Goal: Task Accomplishment & Management: Use online tool/utility

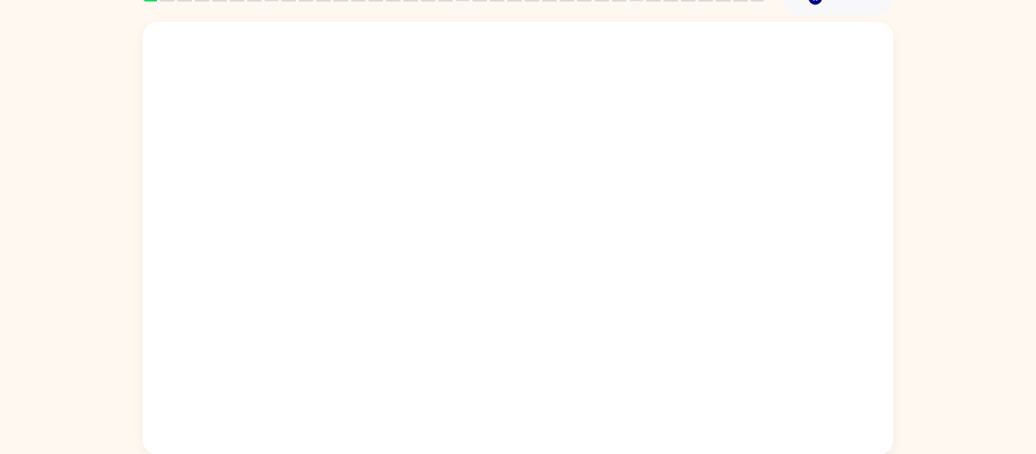
scroll to position [79, 0]
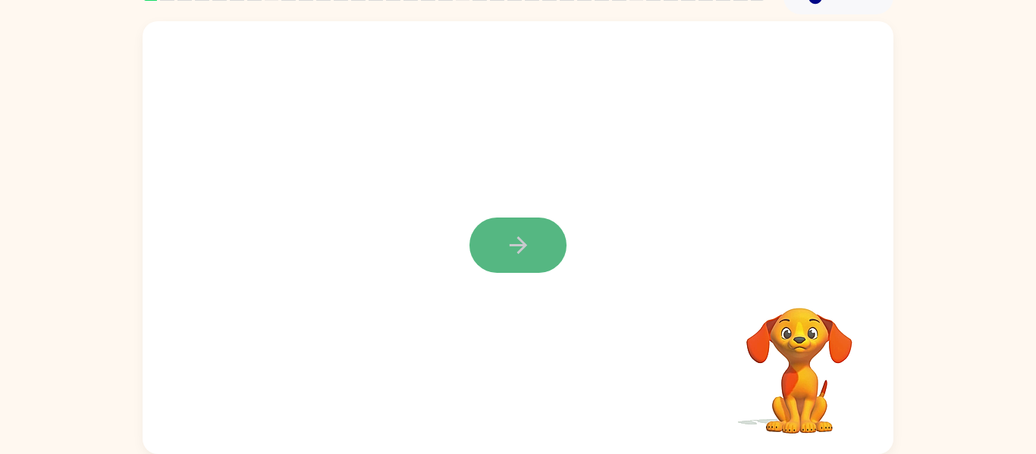
click at [518, 243] on icon "button" at bounding box center [518, 245] width 27 height 27
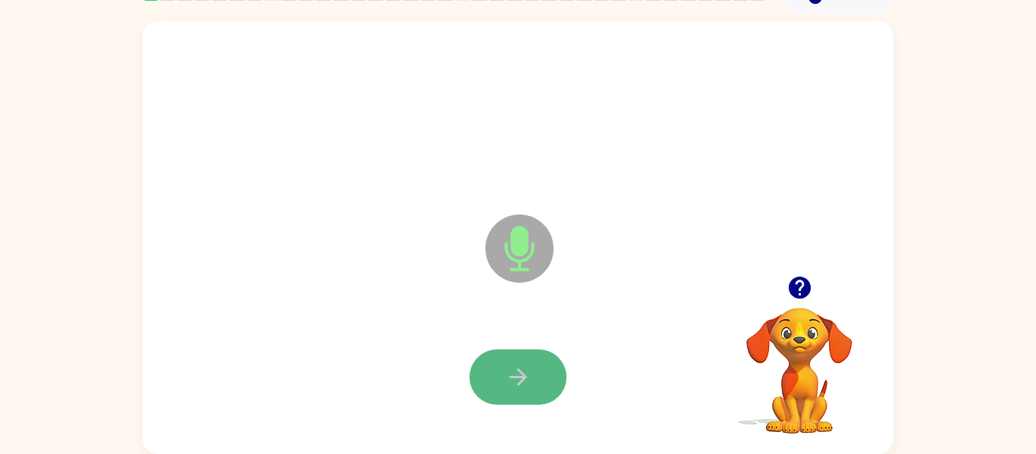
click at [525, 375] on icon "button" at bounding box center [518, 377] width 27 height 27
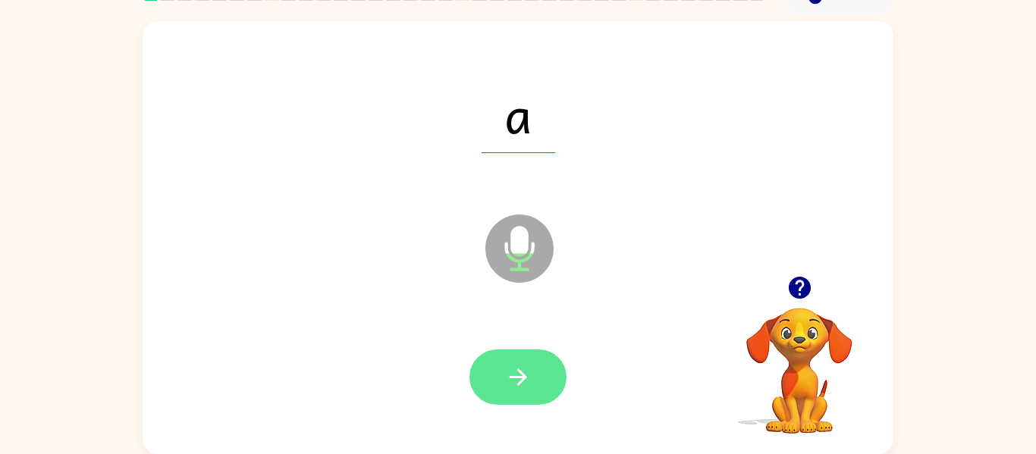
click at [527, 377] on icon "button" at bounding box center [518, 377] width 27 height 27
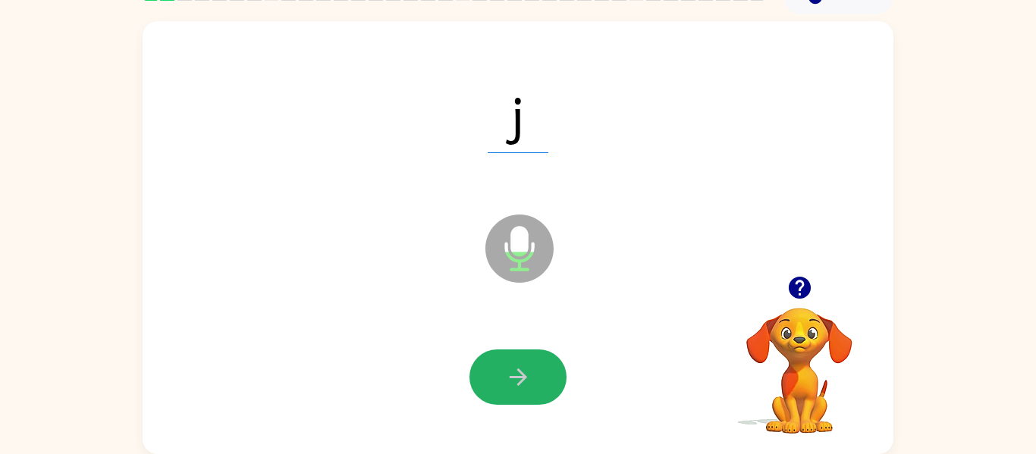
click at [527, 377] on icon "button" at bounding box center [518, 377] width 27 height 27
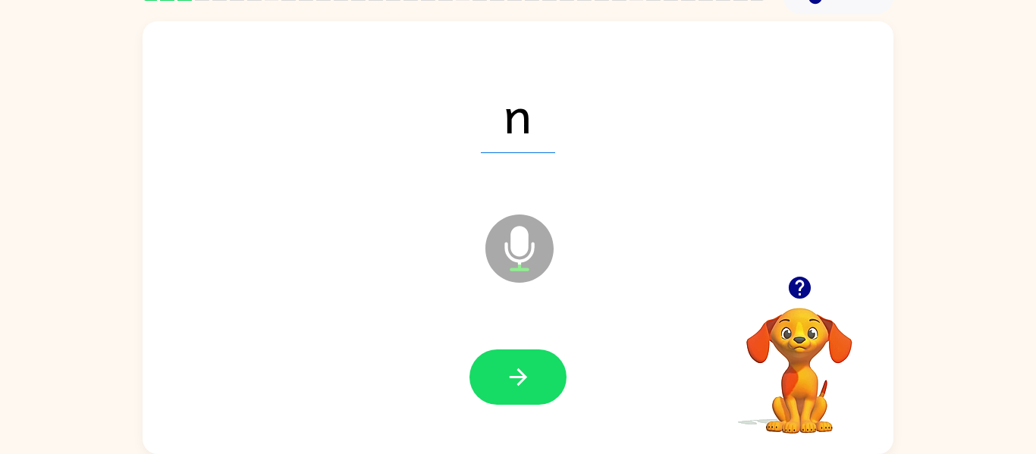
click at [527, 377] on icon "button" at bounding box center [518, 377] width 27 height 27
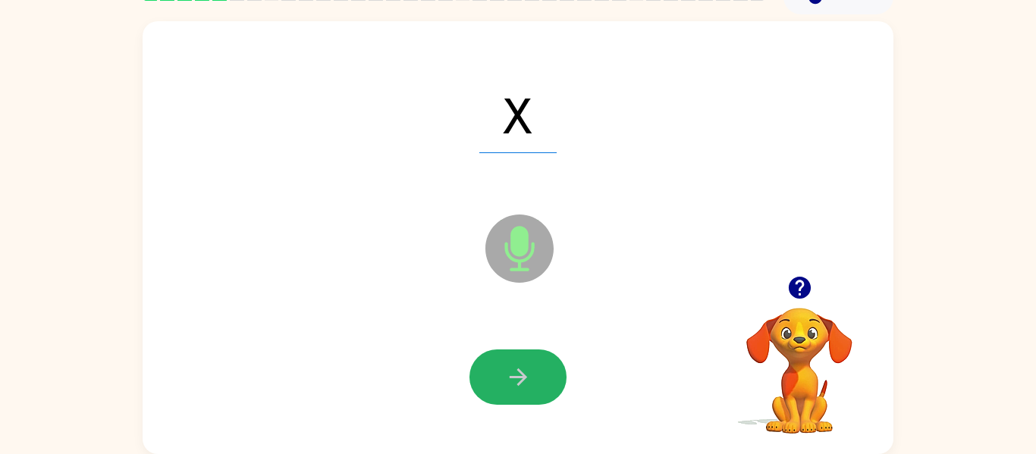
click at [527, 377] on icon "button" at bounding box center [518, 377] width 27 height 27
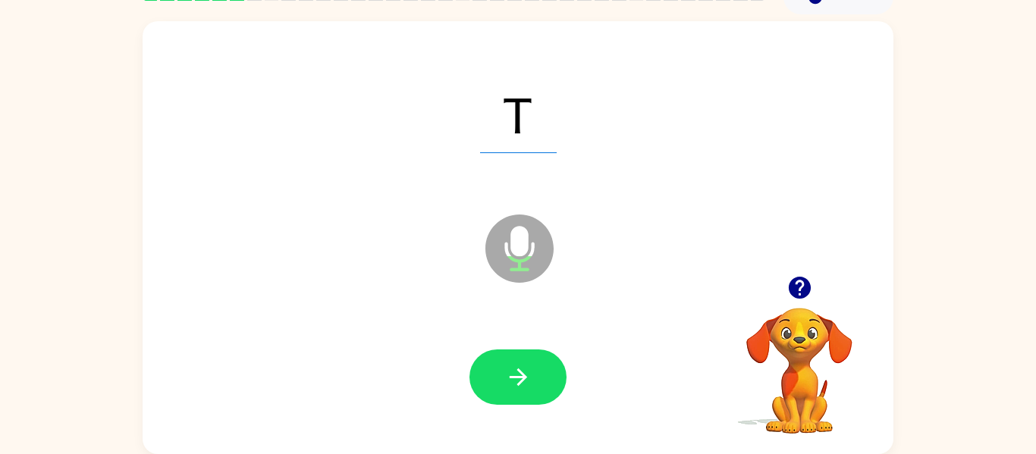
click at [527, 377] on icon "button" at bounding box center [518, 377] width 27 height 27
click at [525, 382] on icon "button" at bounding box center [518, 377] width 27 height 27
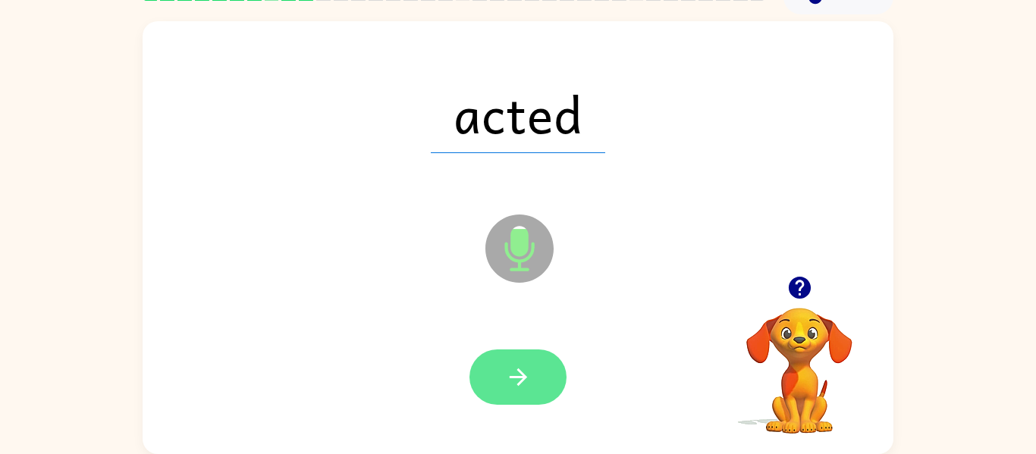
click at [525, 383] on icon "button" at bounding box center [518, 377] width 27 height 27
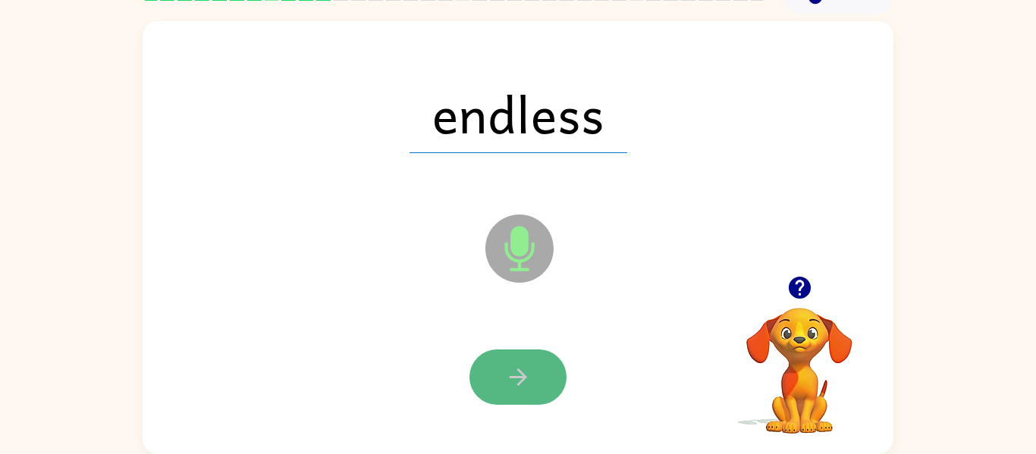
click at [524, 381] on icon "button" at bounding box center [518, 377] width 27 height 27
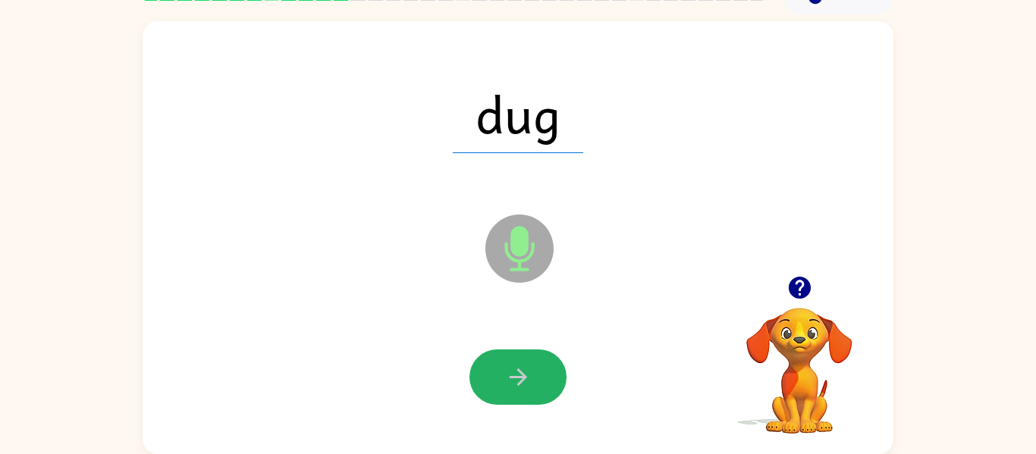
click at [524, 381] on icon "button" at bounding box center [518, 377] width 27 height 27
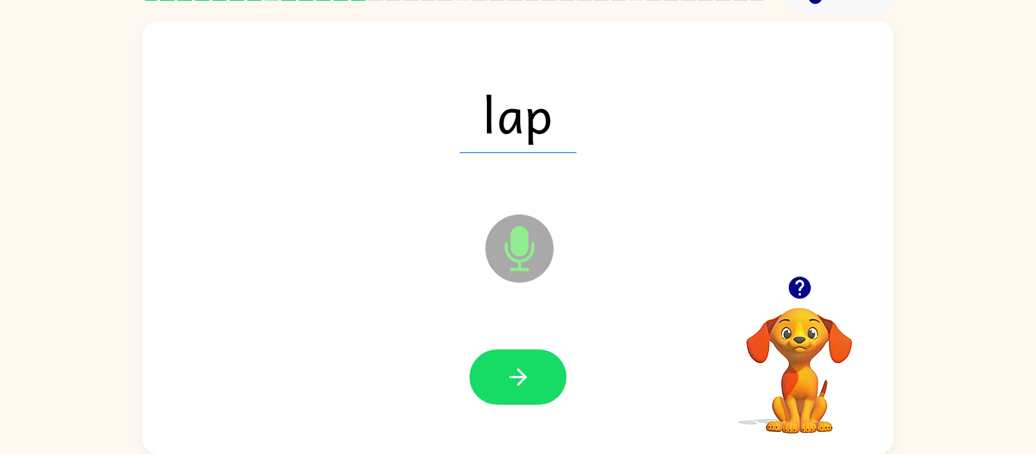
click at [524, 381] on icon "button" at bounding box center [518, 377] width 27 height 27
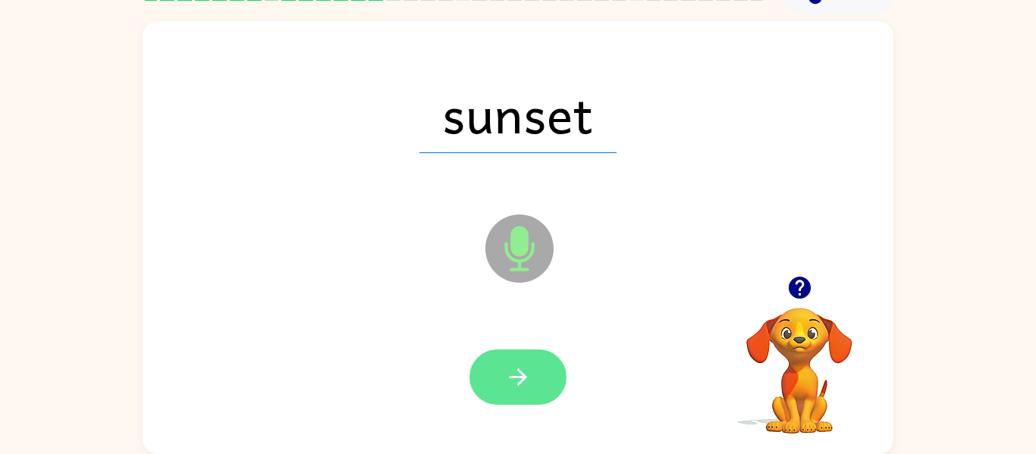
click at [524, 381] on icon "button" at bounding box center [518, 377] width 27 height 27
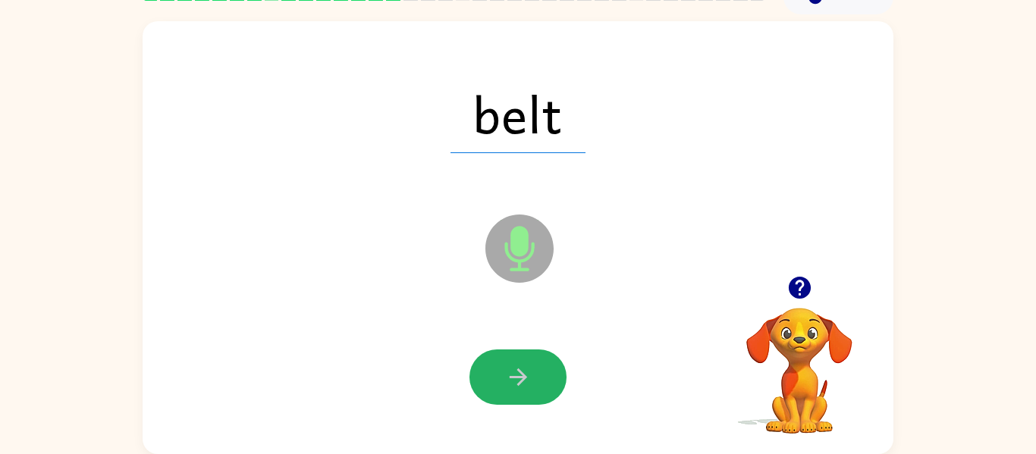
click at [524, 381] on icon "button" at bounding box center [518, 377] width 27 height 27
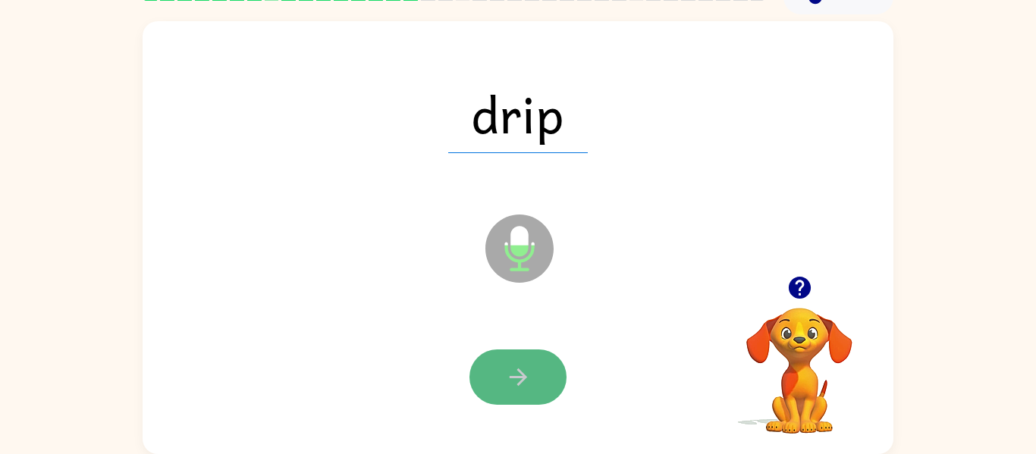
click at [503, 398] on button "button" at bounding box center [517, 377] width 97 height 55
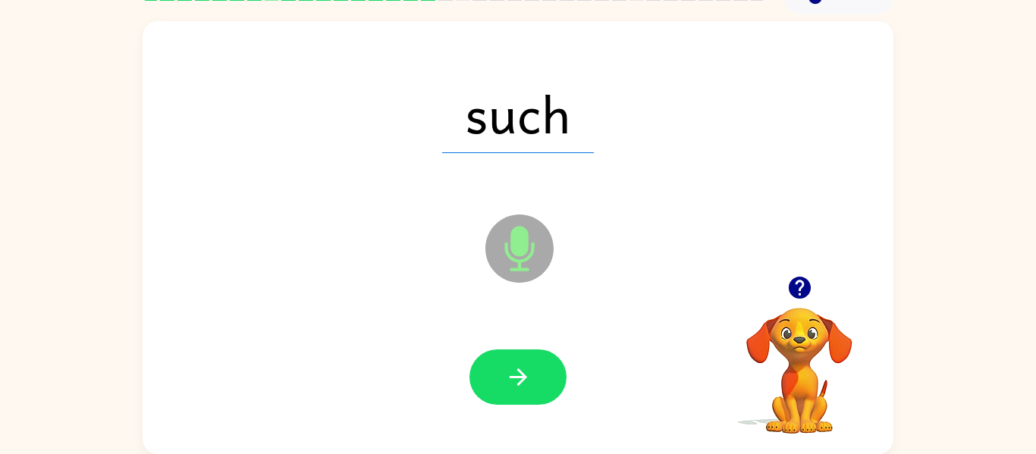
click at [503, 398] on button "button" at bounding box center [517, 377] width 97 height 55
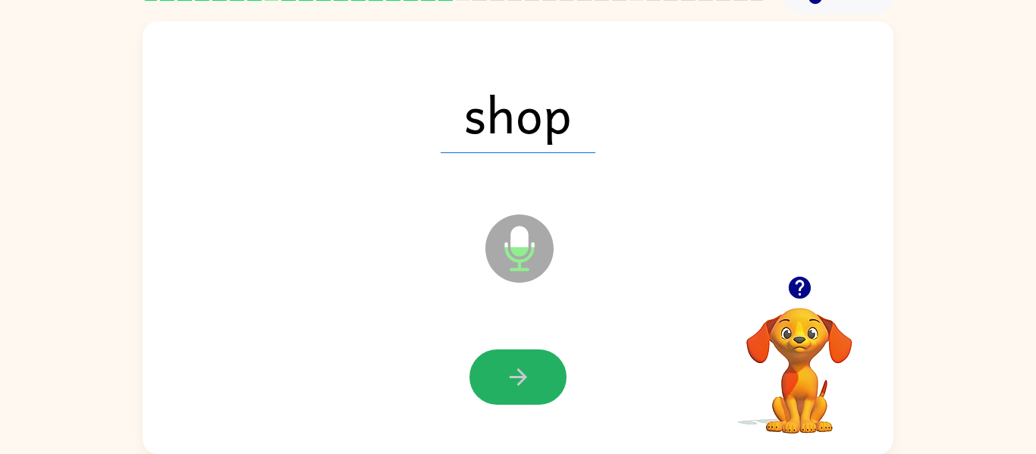
click at [503, 398] on button "button" at bounding box center [517, 377] width 97 height 55
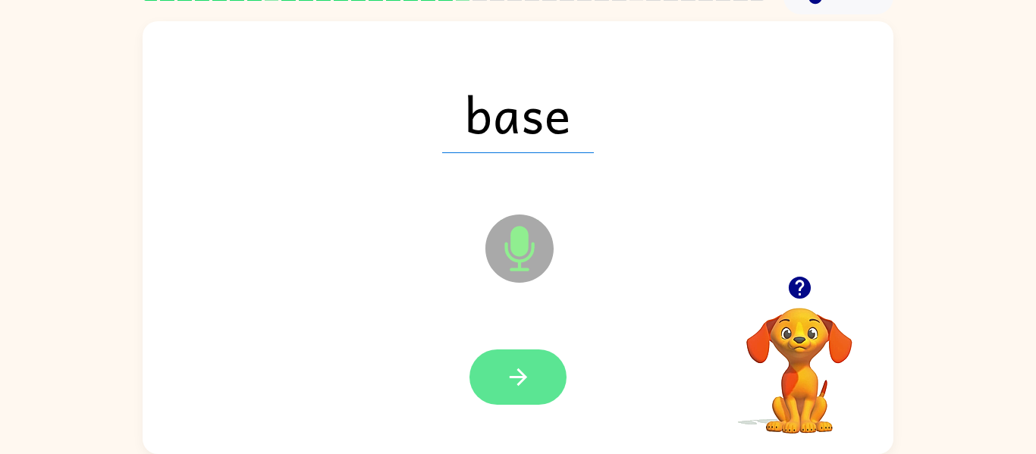
click at [545, 387] on button "button" at bounding box center [517, 377] width 97 height 55
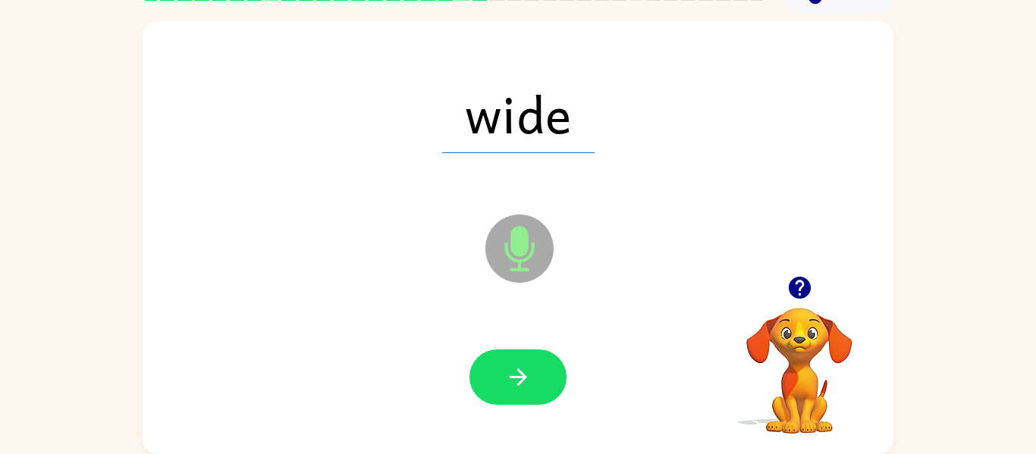
click at [545, 387] on button "button" at bounding box center [517, 377] width 97 height 55
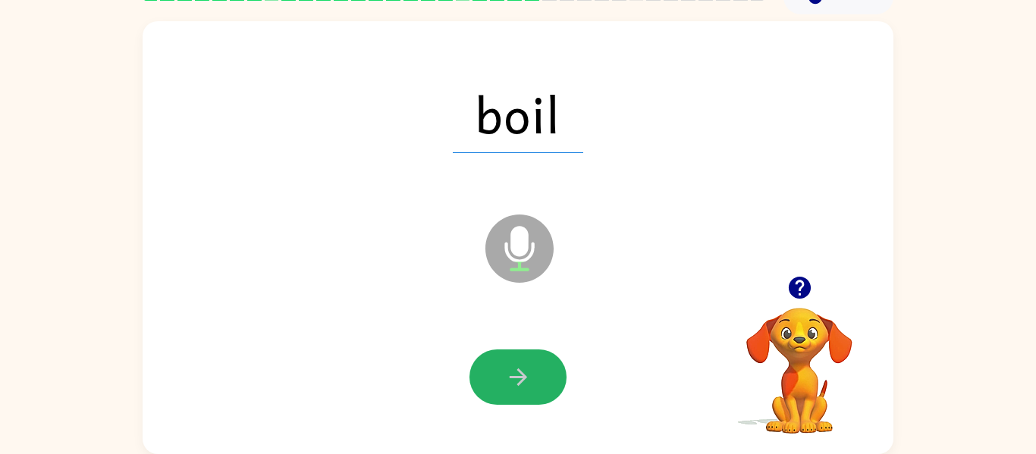
click at [545, 387] on button "button" at bounding box center [517, 377] width 97 height 55
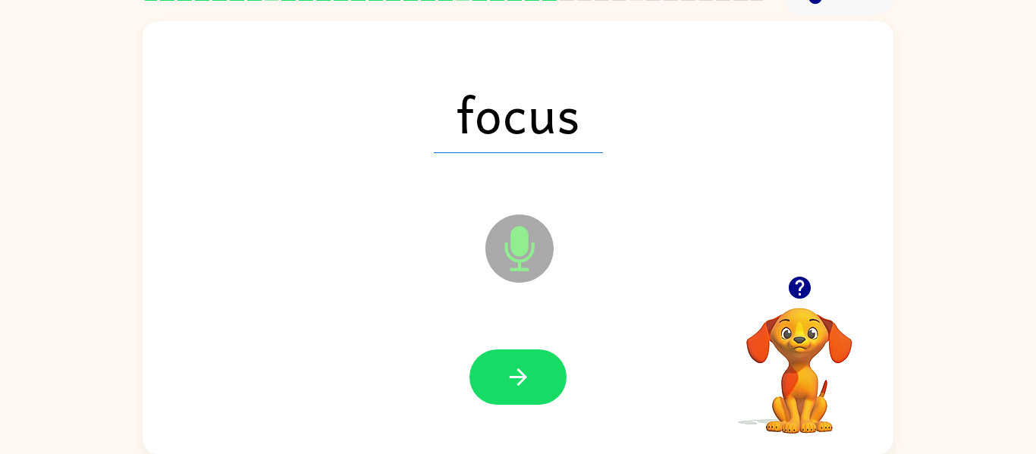
click at [545, 387] on button "button" at bounding box center [517, 377] width 97 height 55
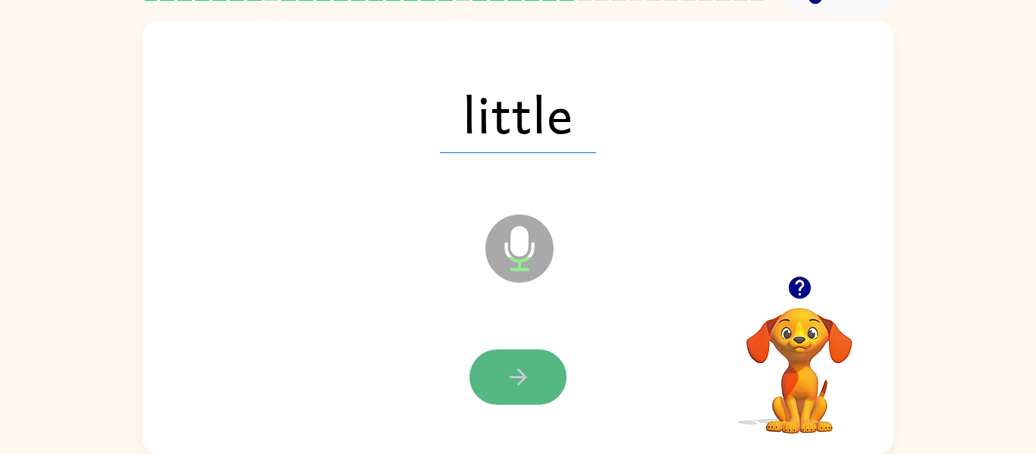
drag, startPoint x: 545, startPoint y: 387, endPoint x: 537, endPoint y: 370, distance: 19.3
click at [537, 370] on button "button" at bounding box center [517, 377] width 97 height 55
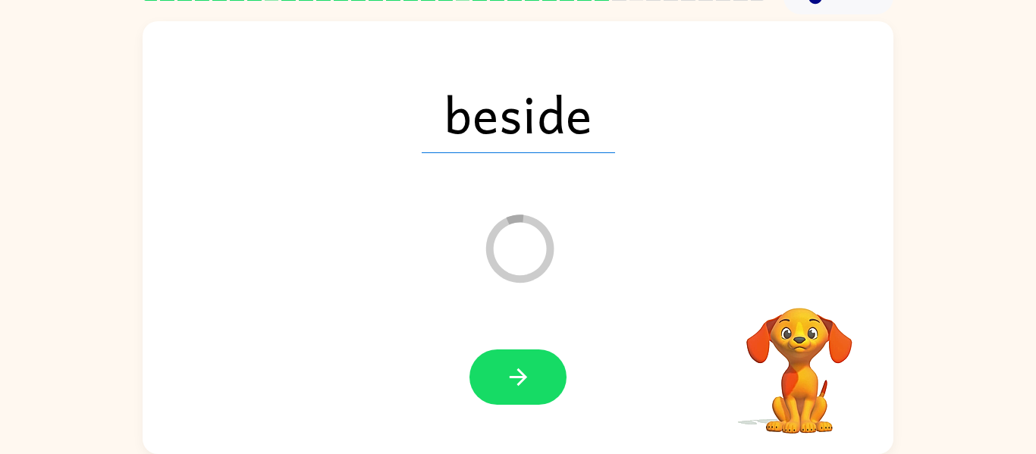
click at [537, 370] on button "button" at bounding box center [517, 377] width 97 height 55
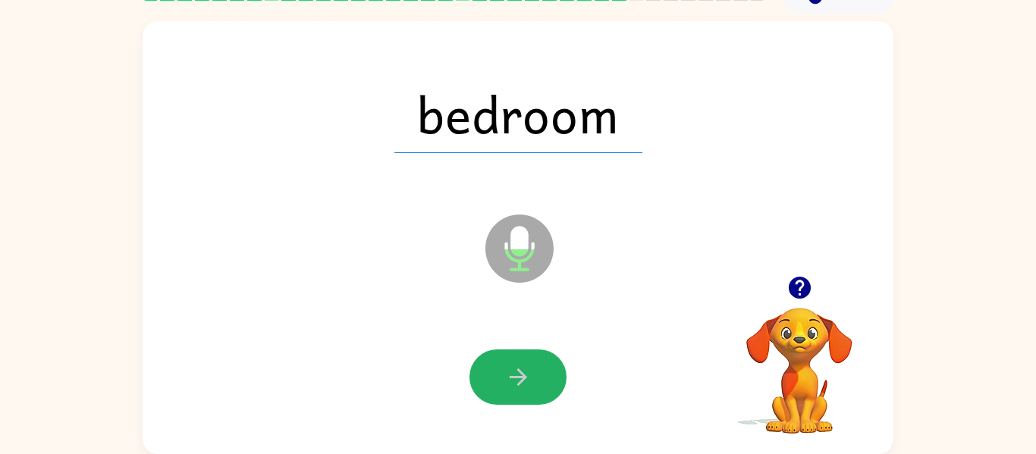
click at [537, 370] on button "button" at bounding box center [517, 377] width 97 height 55
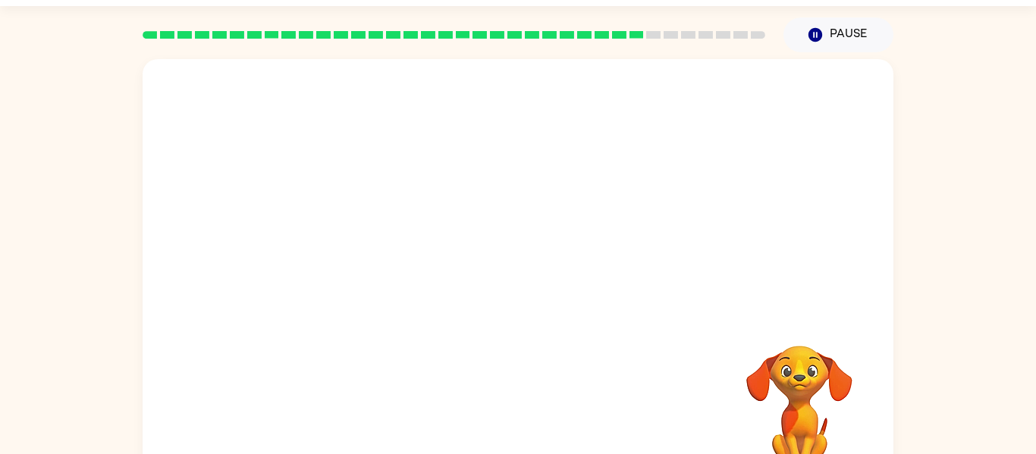
scroll to position [50, 0]
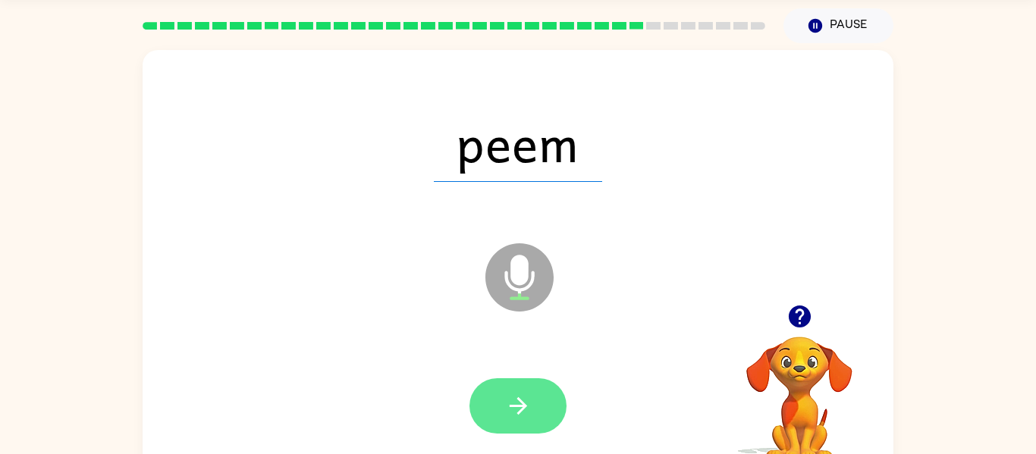
click at [540, 424] on button "button" at bounding box center [517, 405] width 97 height 55
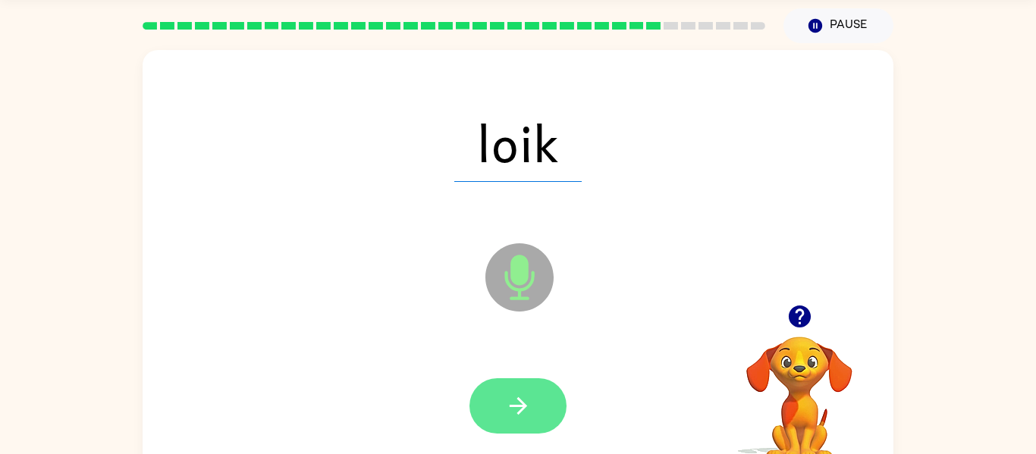
click at [517, 412] on icon "button" at bounding box center [517, 405] width 17 height 17
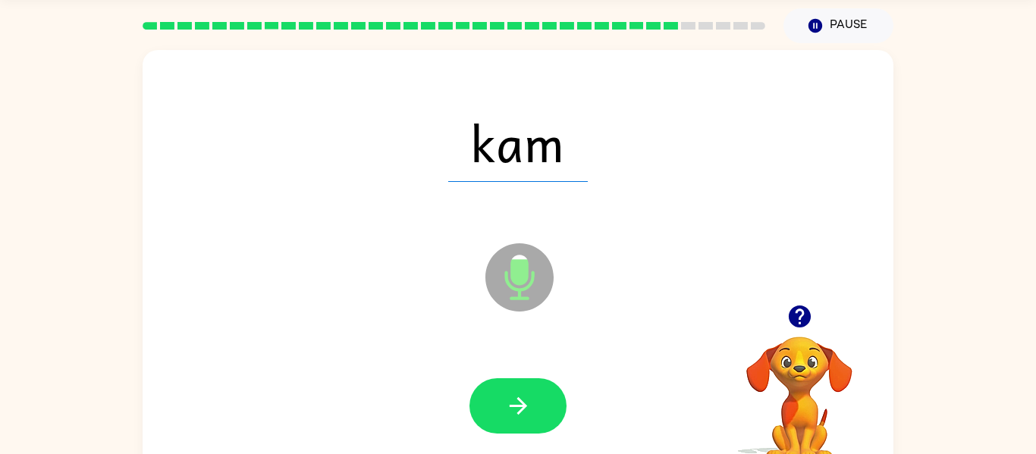
click at [517, 412] on icon "button" at bounding box center [517, 405] width 17 height 17
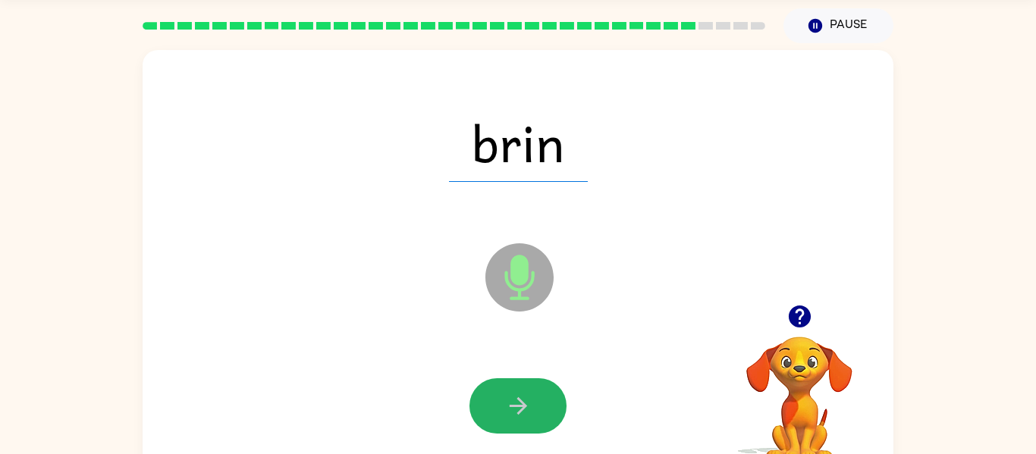
click at [517, 412] on icon "button" at bounding box center [517, 405] width 17 height 17
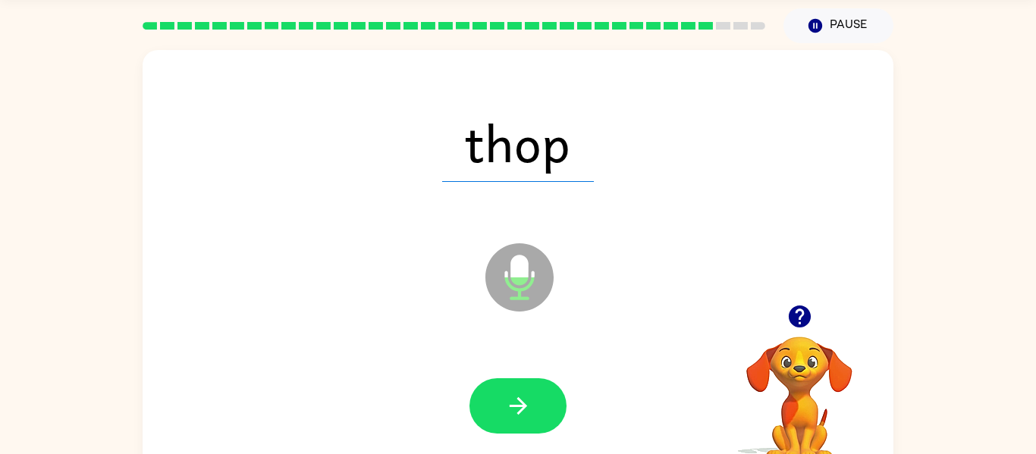
click at [517, 412] on icon "button" at bounding box center [517, 405] width 17 height 17
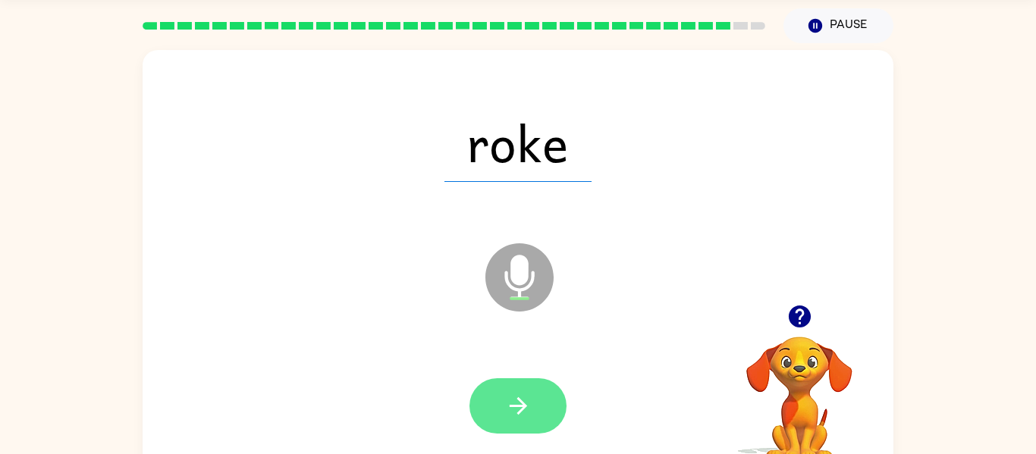
click at [516, 414] on icon "button" at bounding box center [518, 406] width 27 height 27
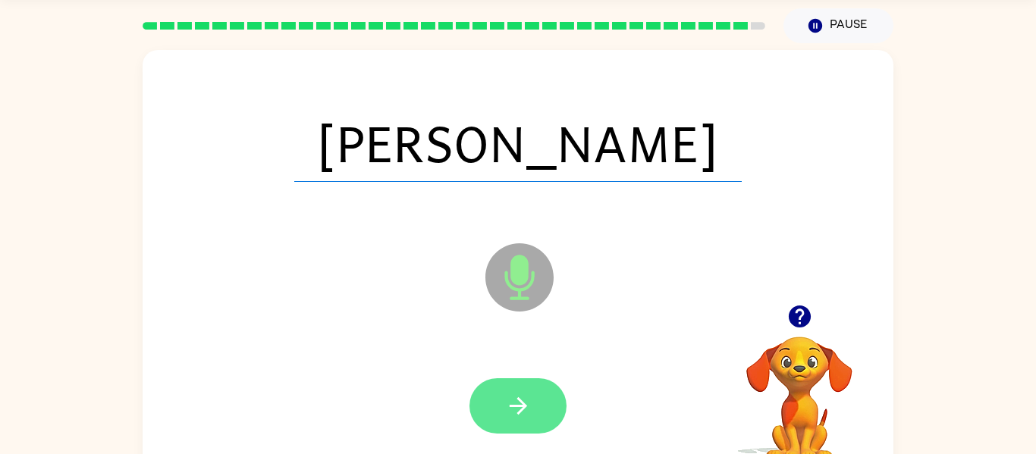
click at [525, 412] on icon "button" at bounding box center [518, 406] width 27 height 27
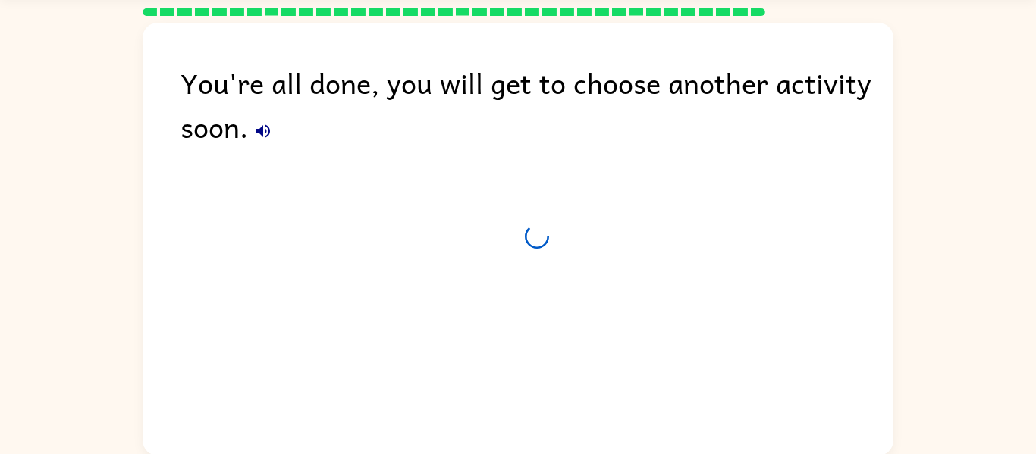
scroll to position [36, 0]
